Goal: Information Seeking & Learning: Learn about a topic

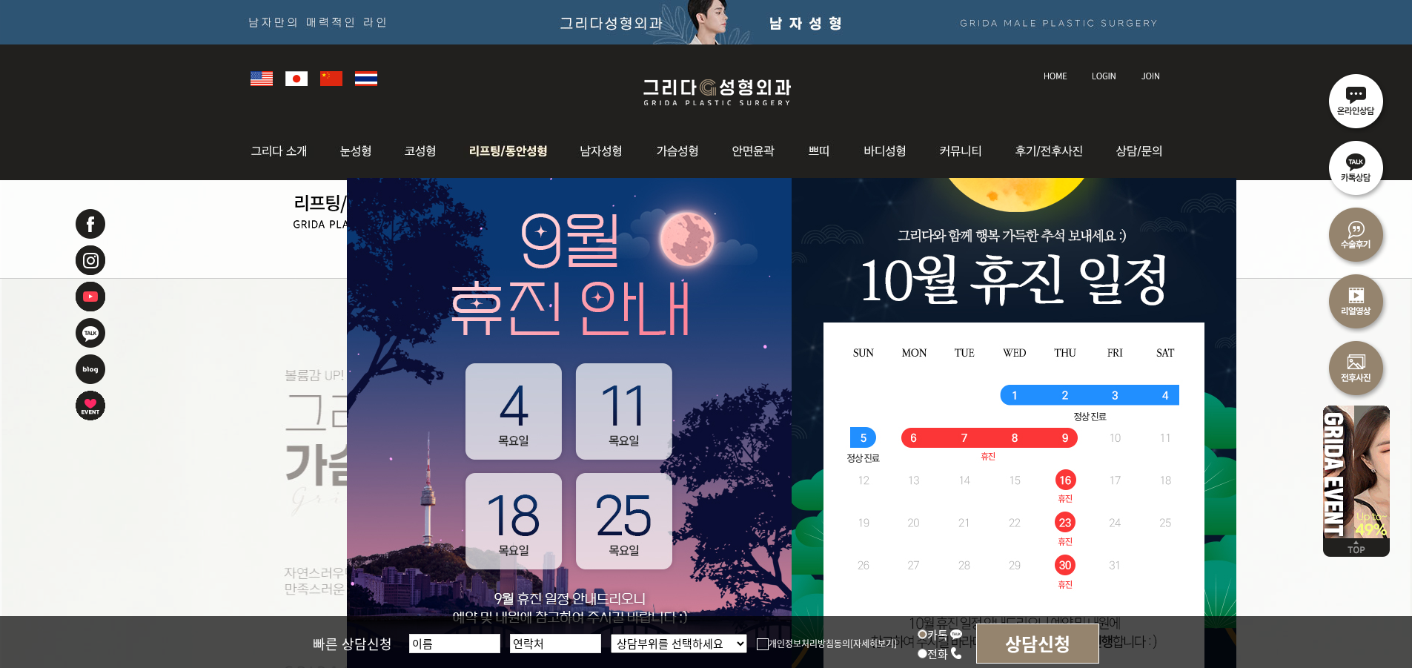
click at [542, 153] on img at bounding box center [508, 151] width 113 height 58
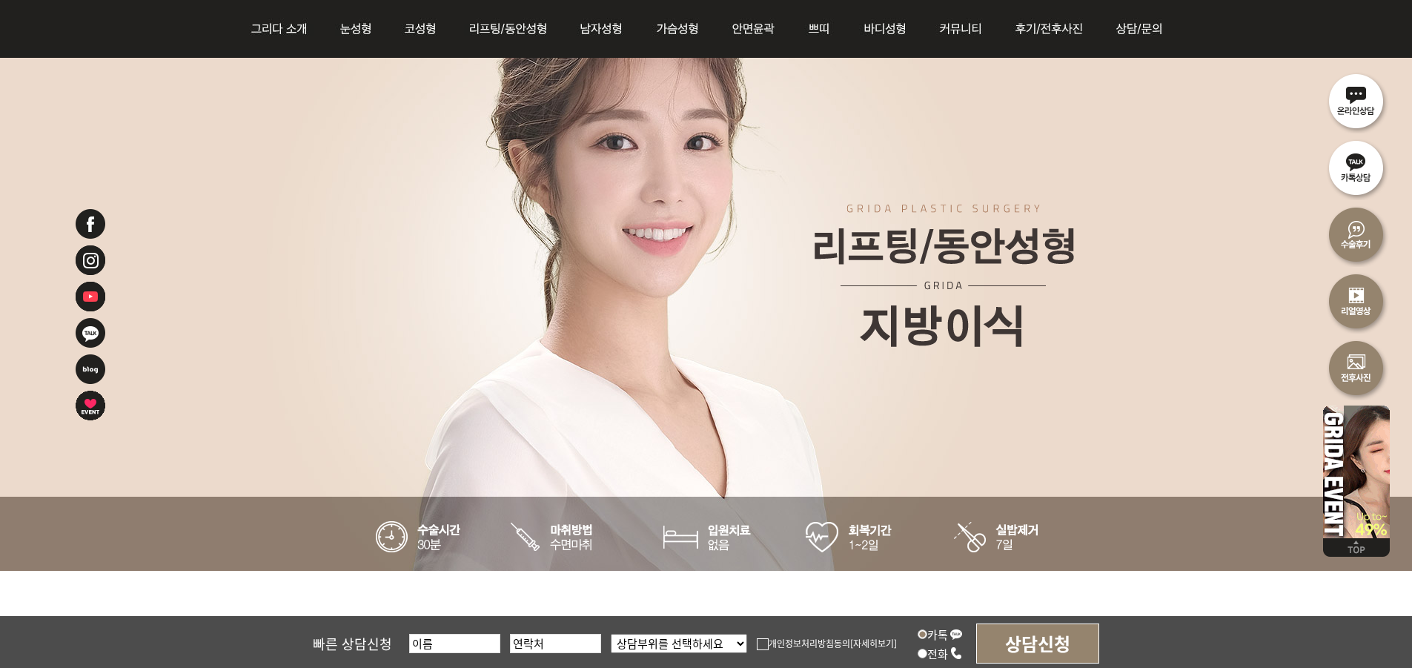
scroll to position [74, 0]
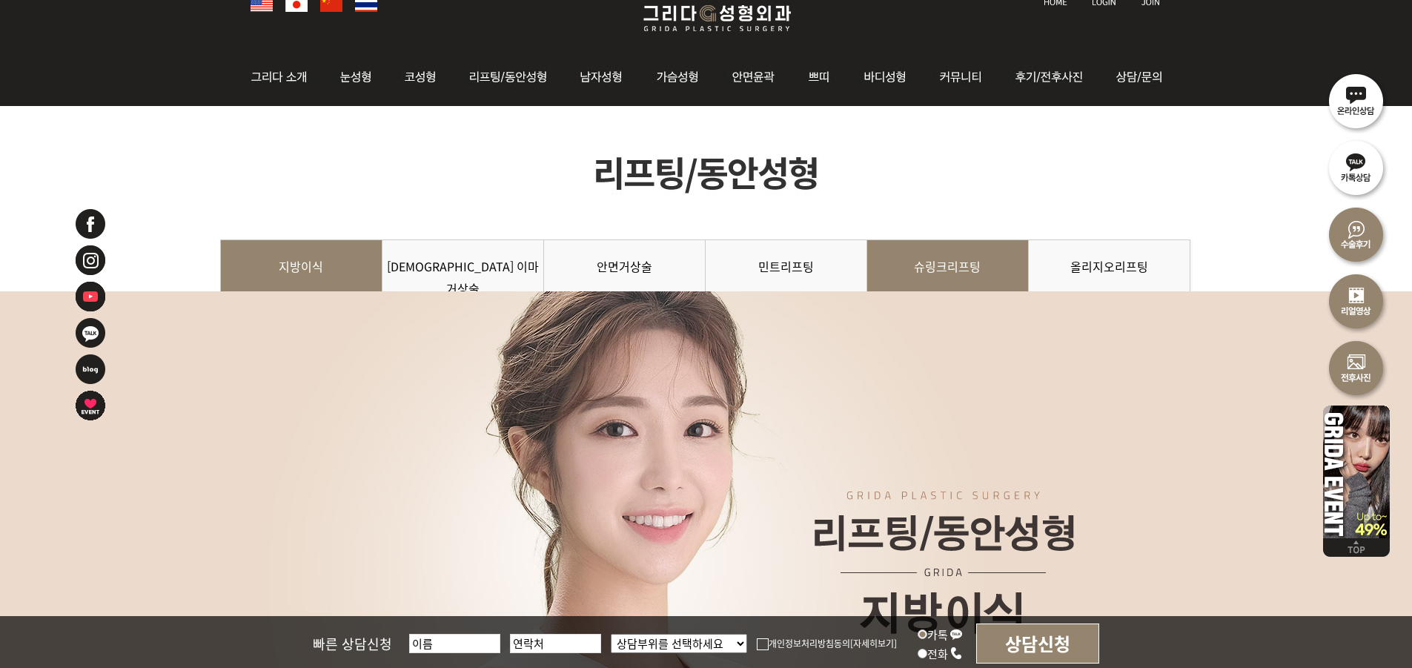
click at [1004, 274] on link "슈링크리프팅" at bounding box center [948, 272] width 162 height 67
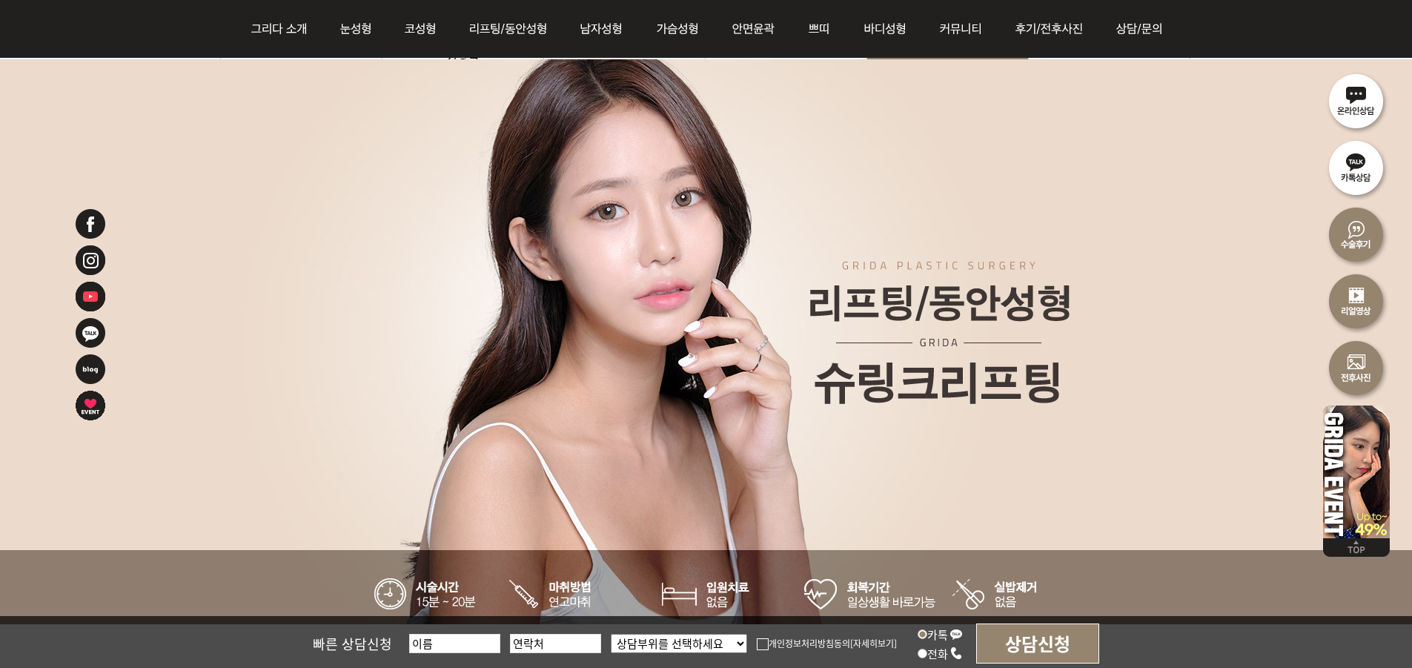
scroll to position [74, 0]
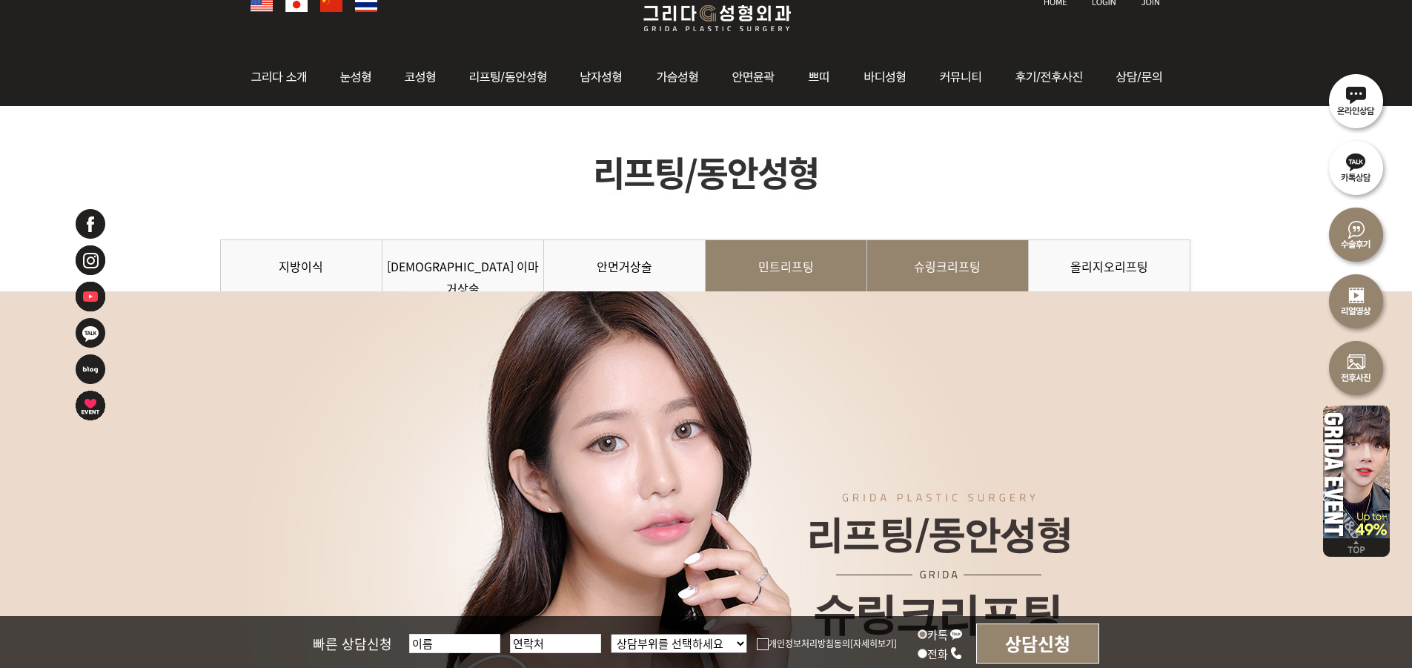
click at [719, 260] on link "민트리프팅" at bounding box center [787, 272] width 162 height 67
